Goal: Task Accomplishment & Management: Use online tool/utility

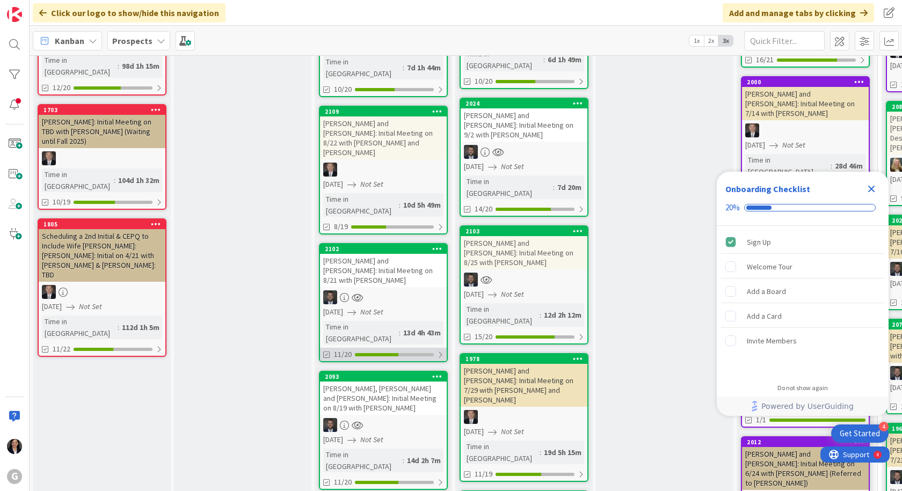
scroll to position [376, 0]
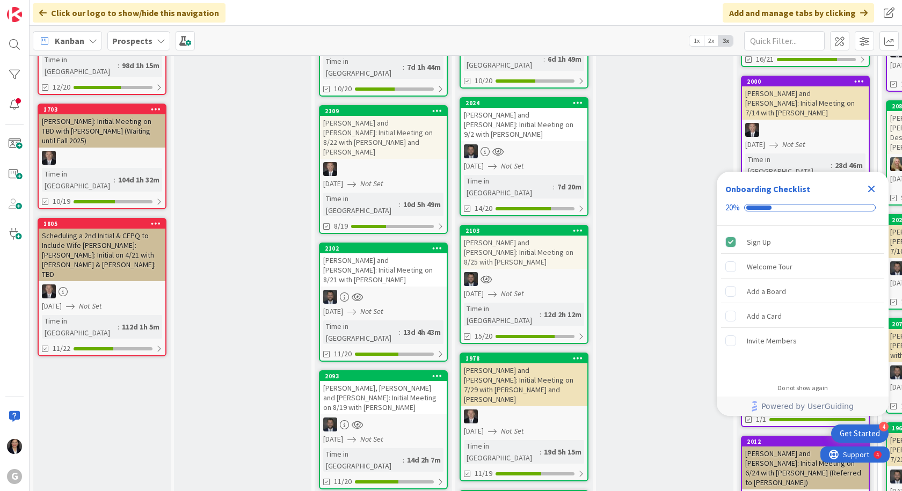
click at [361, 381] on div "[PERSON_NAME], [PERSON_NAME] and [PERSON_NAME]: Initial Meeting on 8/19 with [P…" at bounding box center [383, 397] width 127 height 33
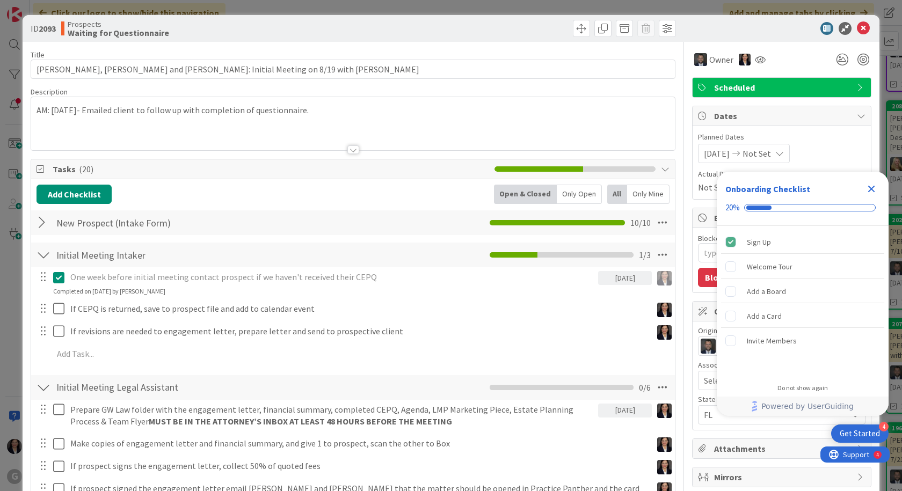
type textarea "x"
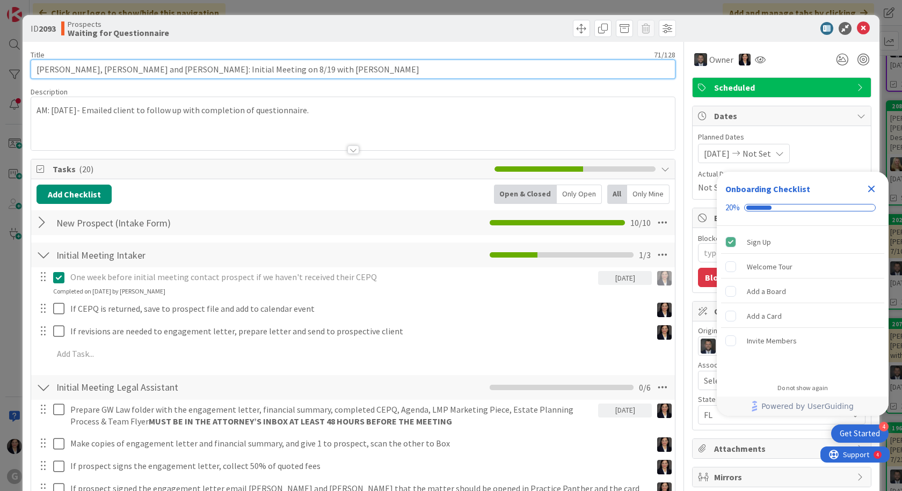
click at [78, 70] on input "[PERSON_NAME], [PERSON_NAME] and [PERSON_NAME]: Initial Meeting on 8/19 with [P…" at bounding box center [353, 69] width 645 height 19
type input "[PERSON_NAME], [PERSON_NAME] and [PERSON_NAME]: Initial Meeting on 8/19 with [P…"
type textarea "x"
type input "[PERSON_NAME], [PERSON_NAME] and [PERSON_NAME]: Initial Meeting on 8/19 with [P…"
type textarea "x"
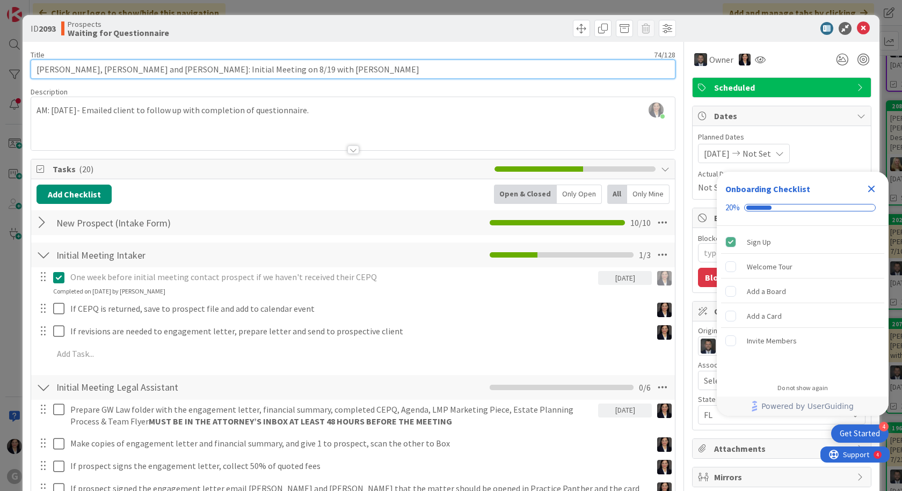
type input "Martinovic, SantNihuel and [PERSON_NAME]: Initial Meeting on 8/19 with [PERSON_…"
type textarea "x"
type input "[PERSON_NAME] and [PERSON_NAME]: Initial Meeting on 8/19 with [PERSON_NAME]"
type textarea "x"
type input "[PERSON_NAME] and [PERSON_NAME]: Initial Meeting on 8/19 with [PERSON_NAME]"
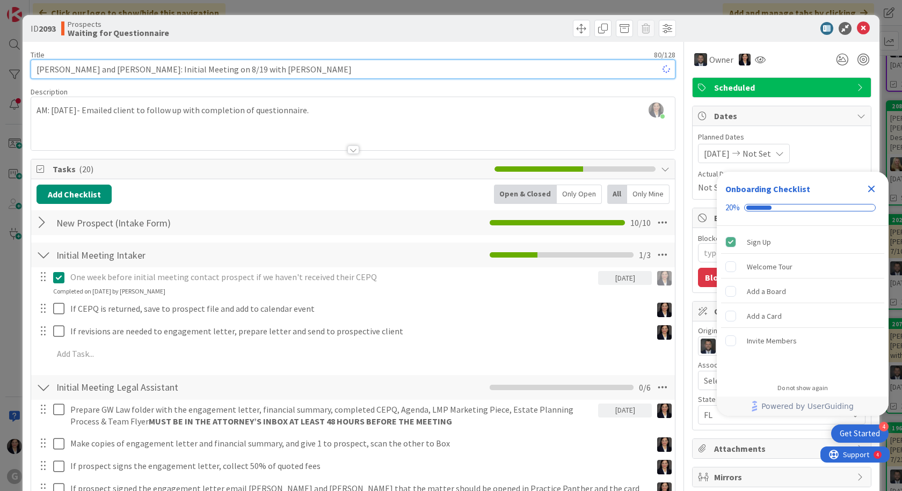
type textarea "x"
type input "[PERSON_NAME] and [PERSON_NAME]: Initial Meeting on 8/19 with [PERSON_NAME]"
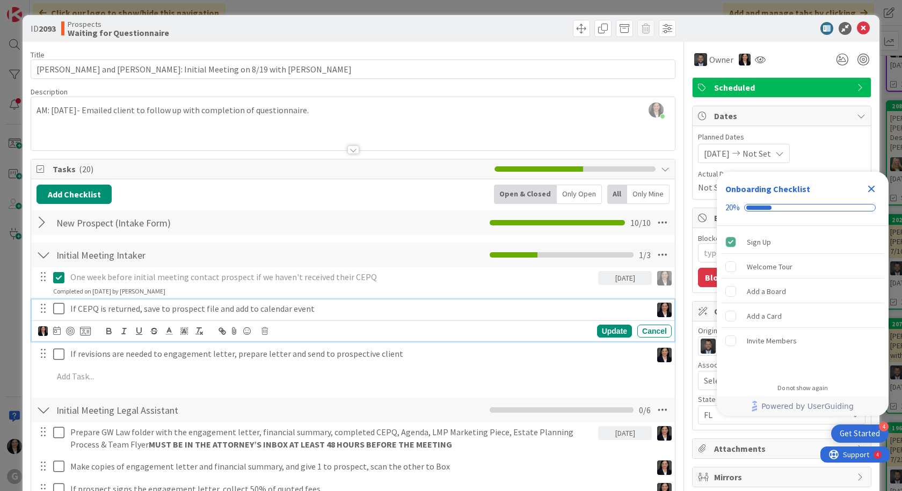
click at [60, 311] on icon at bounding box center [61, 308] width 16 height 13
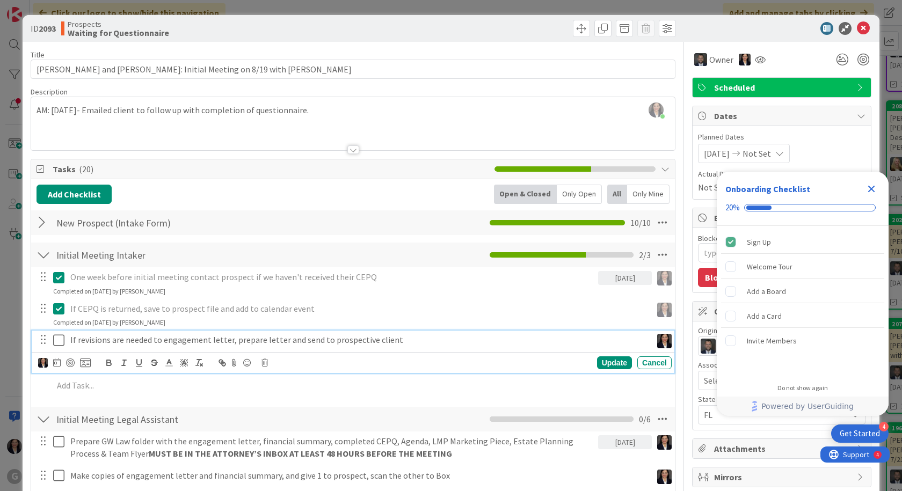
click at [57, 341] on icon at bounding box center [61, 340] width 16 height 13
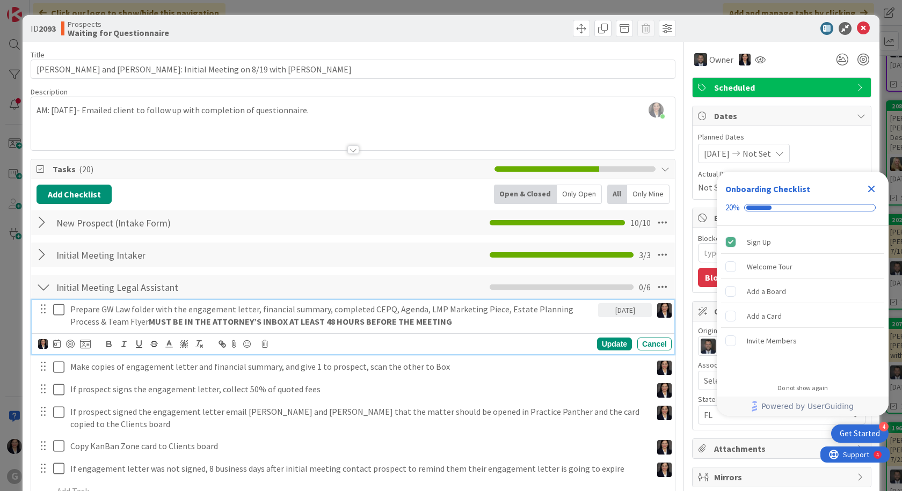
click at [62, 310] on icon at bounding box center [61, 309] width 16 height 13
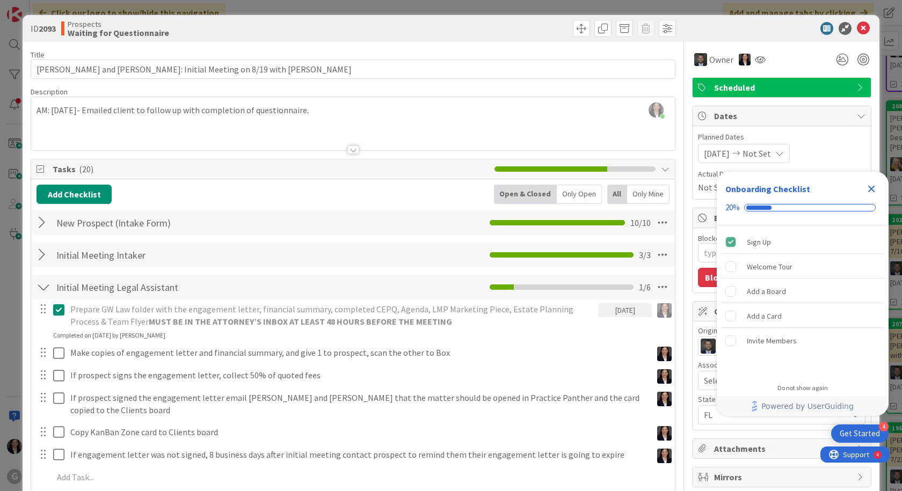
click at [875, 188] on icon "Close Checklist" at bounding box center [871, 189] width 13 height 13
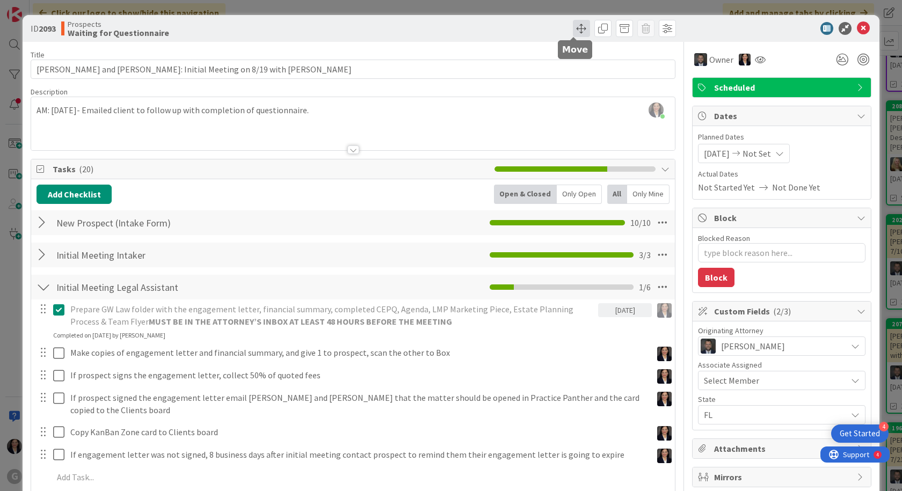
click at [578, 31] on span at bounding box center [581, 28] width 17 height 17
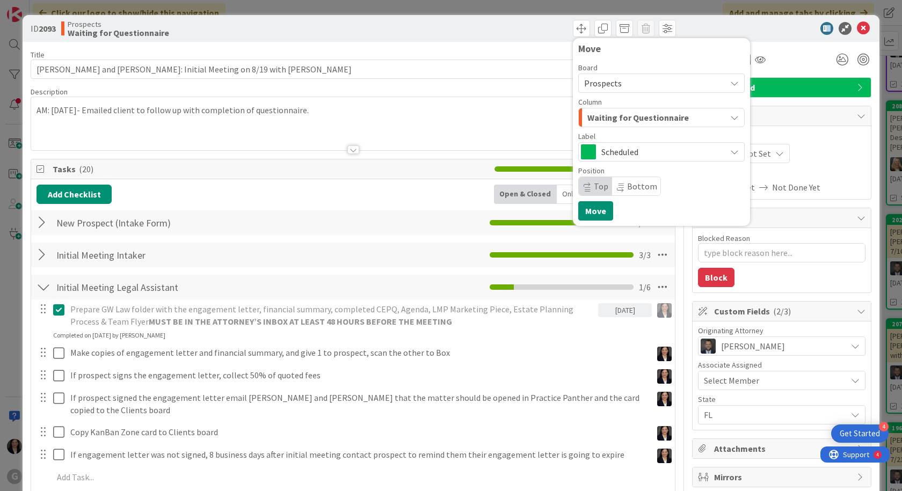
click at [589, 120] on span "Waiting for Questionnaire" at bounding box center [639, 118] width 102 height 14
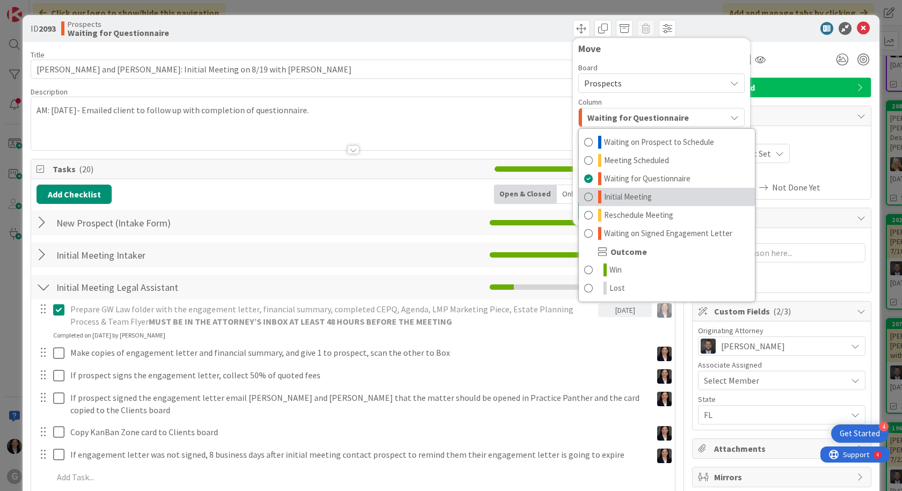
click at [615, 195] on span "Initial Meeting" at bounding box center [628, 197] width 48 height 13
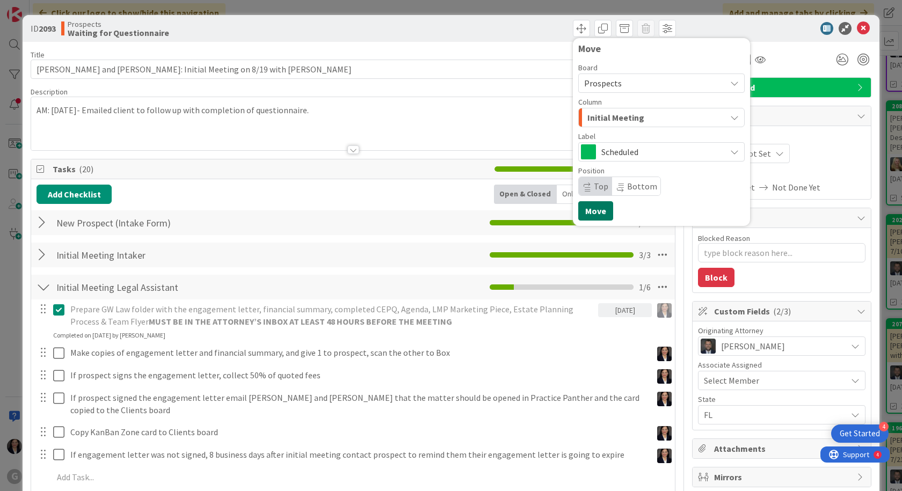
click at [585, 214] on button "Move" at bounding box center [595, 210] width 35 height 19
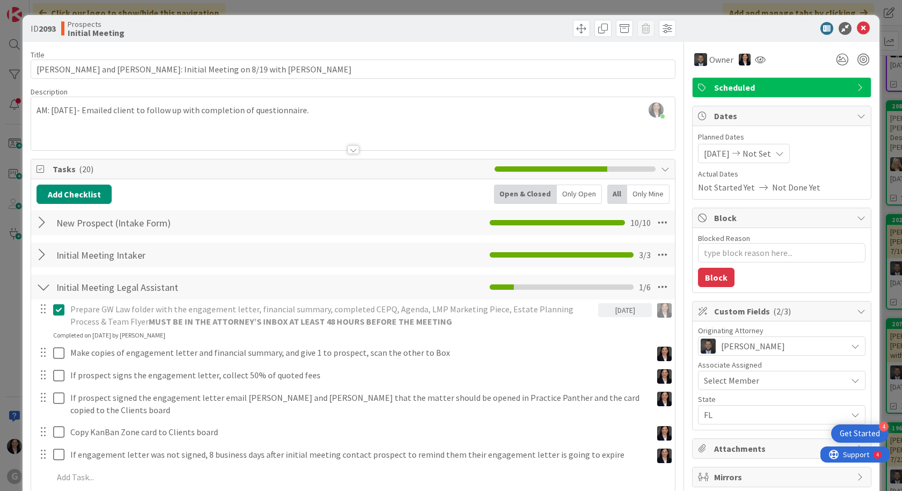
type textarea "x"
click at [857, 26] on icon at bounding box center [863, 28] width 13 height 13
